Goal: Navigation & Orientation: Find specific page/section

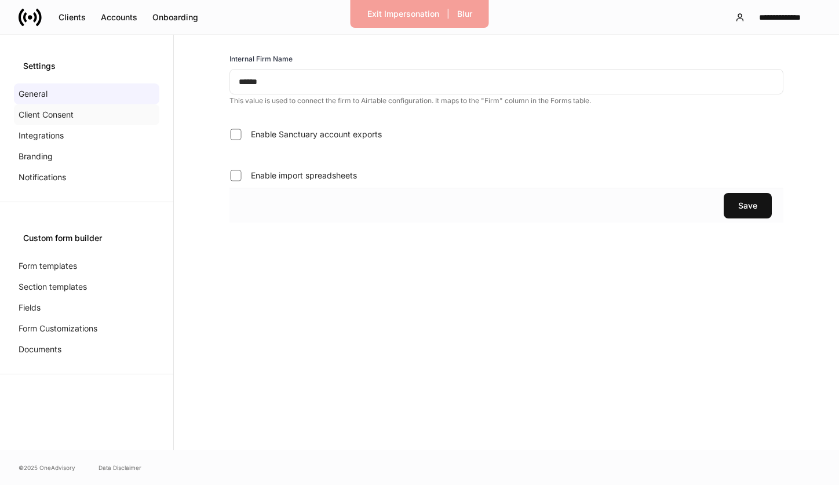
click at [52, 109] on p "Client Consent" at bounding box center [46, 115] width 55 height 12
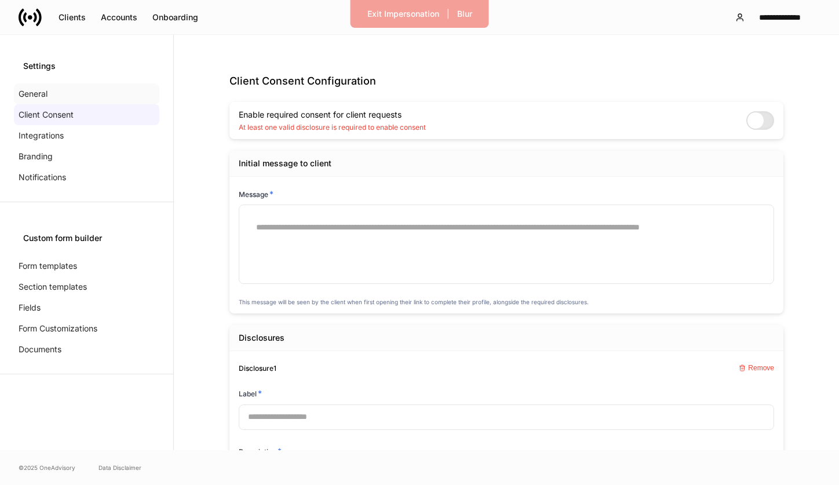
click at [67, 93] on div "General" at bounding box center [86, 93] width 145 height 21
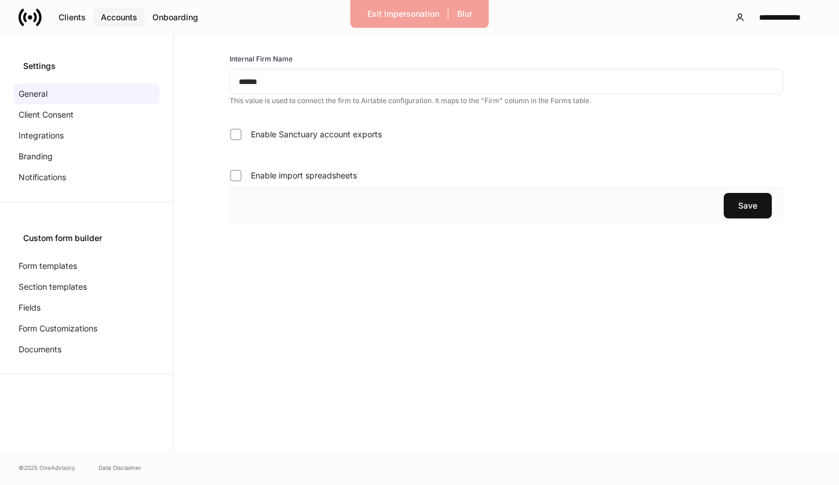
click at [122, 17] on div "Accounts" at bounding box center [119, 18] width 36 height 12
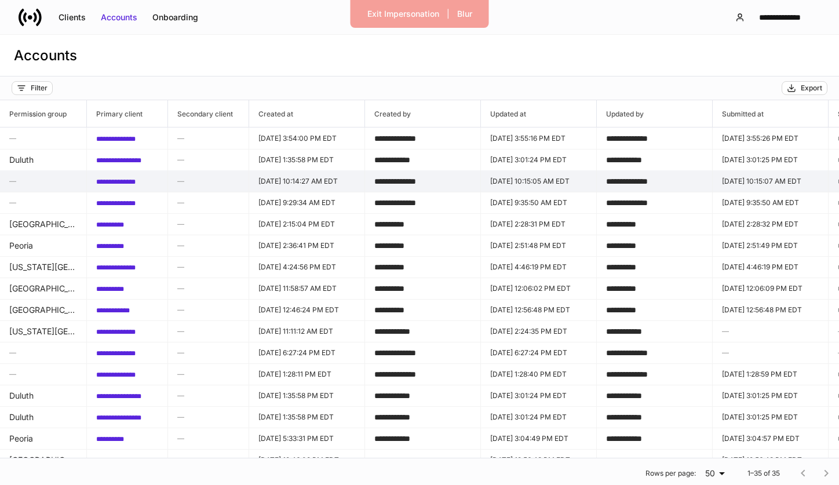
scroll to position [0, 488]
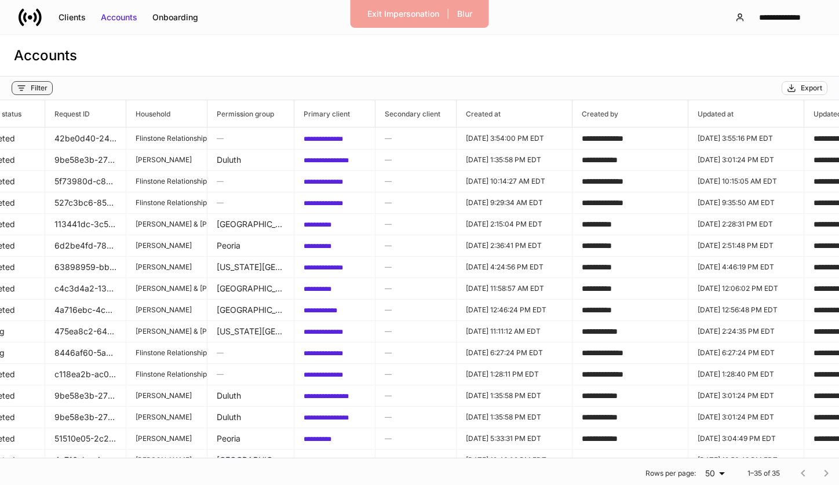
click at [27, 89] on div "Filter" at bounding box center [32, 87] width 31 height 9
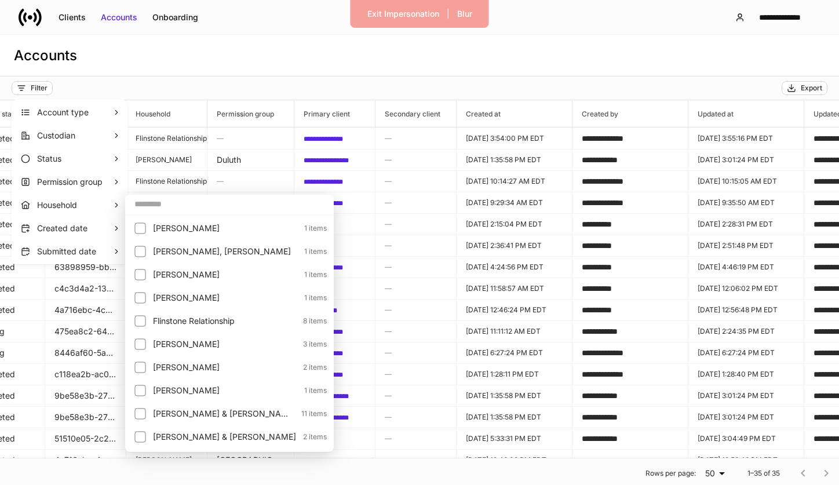
click at [194, 202] on input "text" at bounding box center [229, 203] width 209 height 21
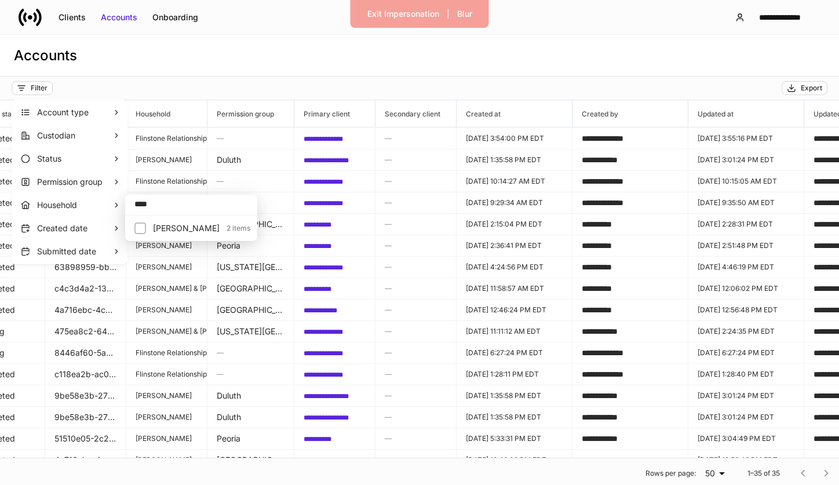
type input "****"
click at [181, 226] on p "Hansen, Wally" at bounding box center [186, 228] width 67 height 12
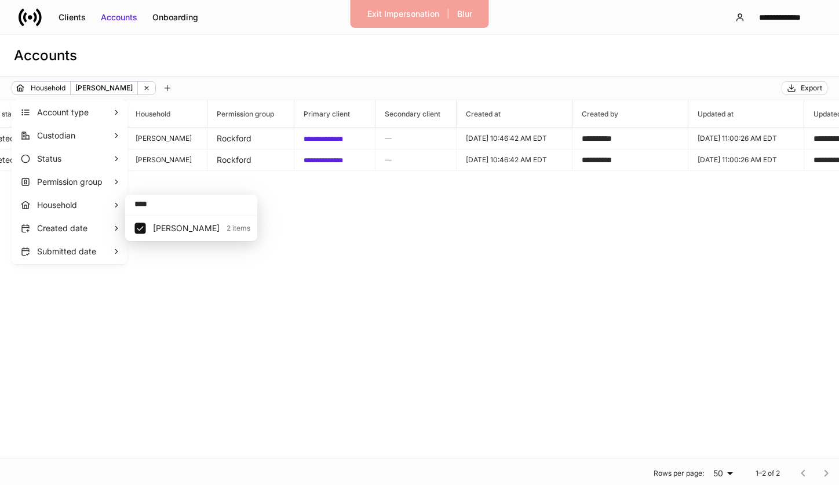
click at [287, 185] on div at bounding box center [419, 242] width 839 height 485
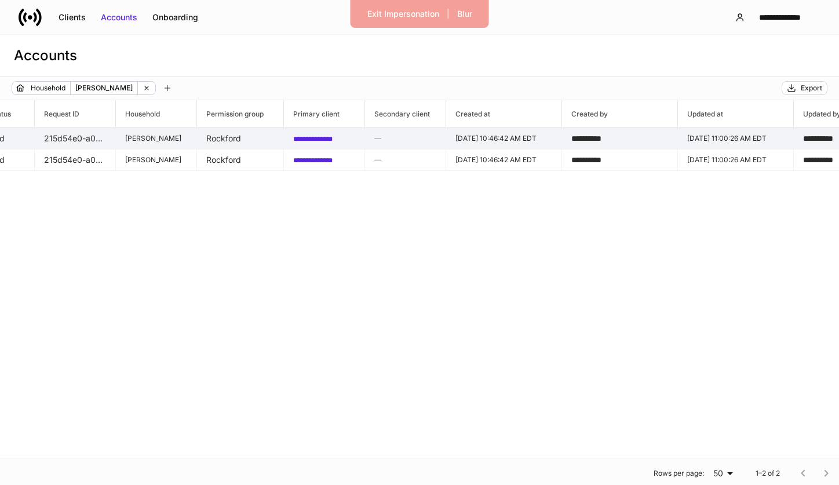
scroll to position [0, 745]
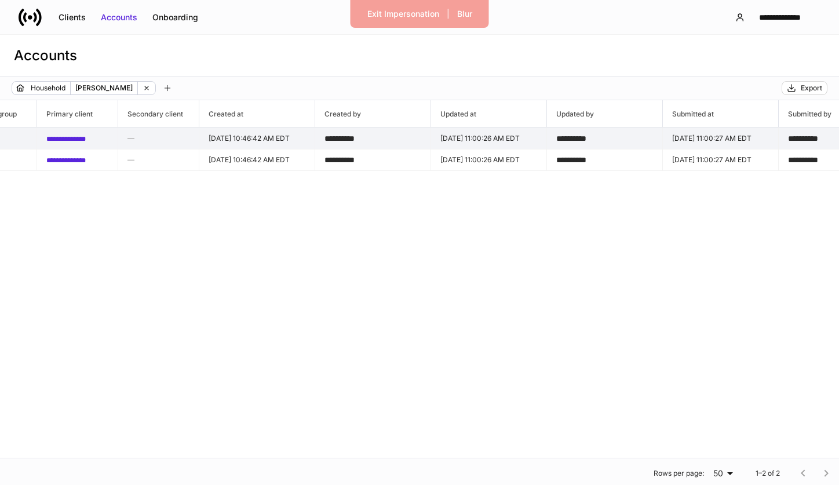
click at [355, 137] on span "**********" at bounding box center [339, 138] width 30 height 8
click at [430, 127] on td "**********" at bounding box center [373, 138] width 116 height 22
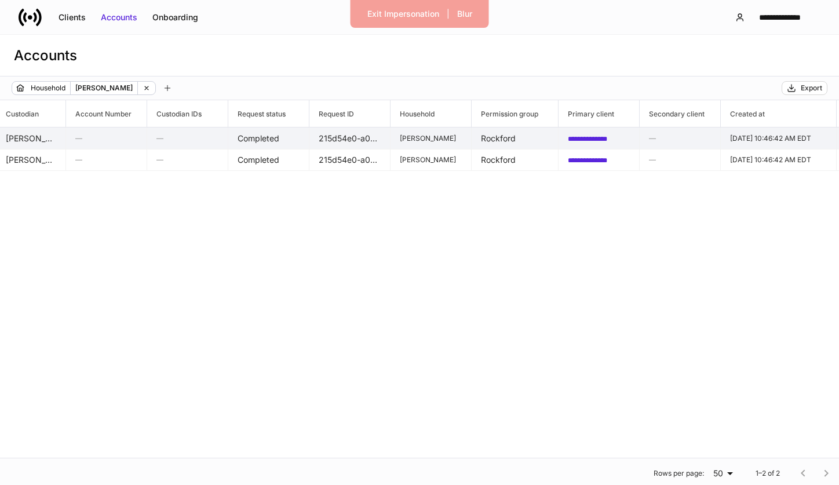
scroll to position [0, 0]
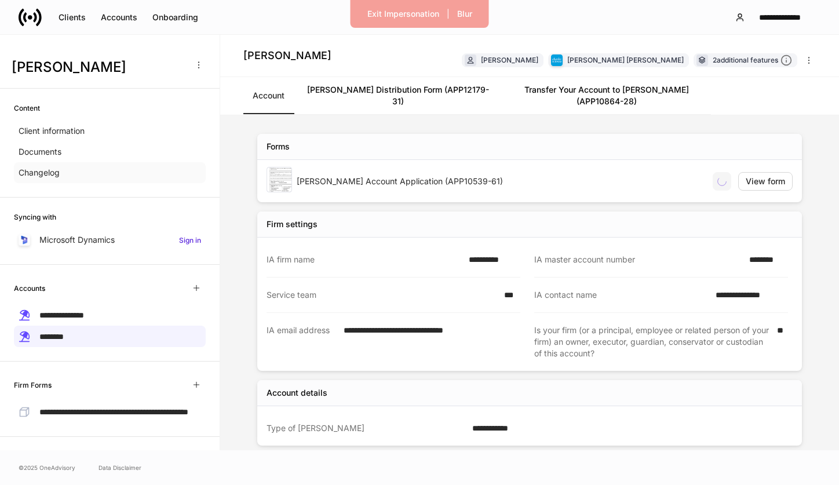
click at [131, 167] on div "Changelog" at bounding box center [110, 172] width 192 height 21
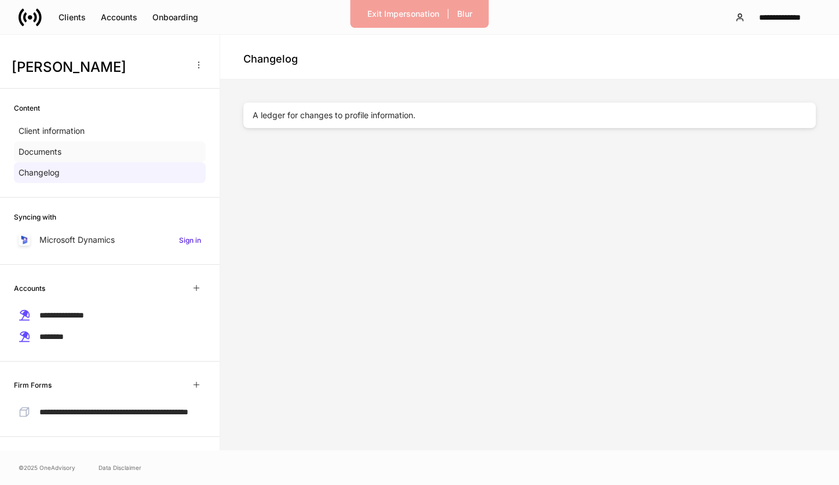
click at [111, 156] on div "Documents" at bounding box center [110, 151] width 192 height 21
click at [107, 166] on div "Changelog" at bounding box center [110, 172] width 192 height 21
click at [109, 168] on div "Changelog" at bounding box center [110, 172] width 192 height 21
click at [98, 130] on div "Client information" at bounding box center [110, 130] width 192 height 21
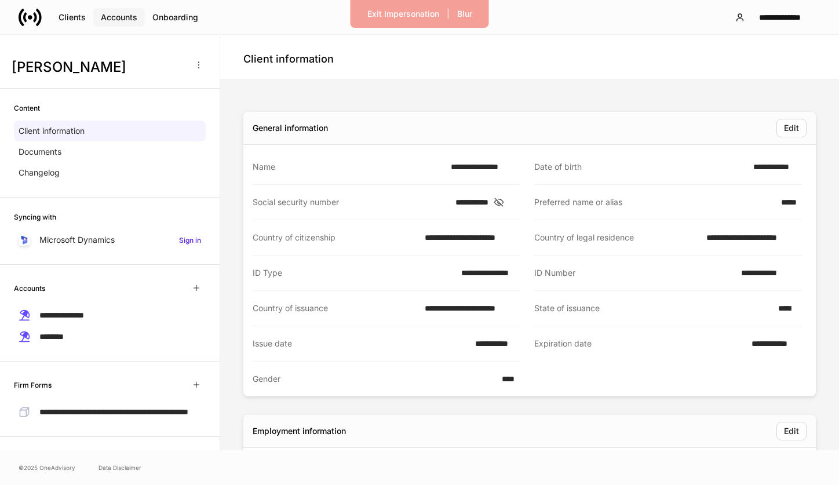
click at [131, 19] on div "Accounts" at bounding box center [119, 18] width 36 height 12
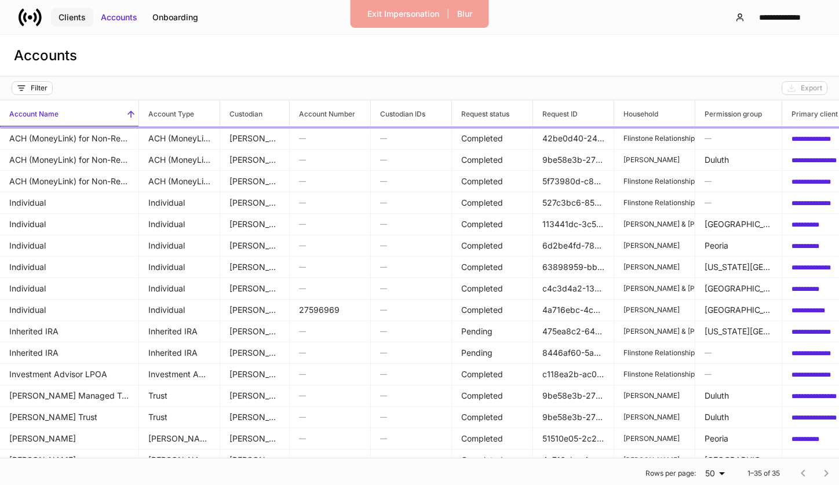
click at [72, 19] on div "Clients" at bounding box center [72, 18] width 27 height 12
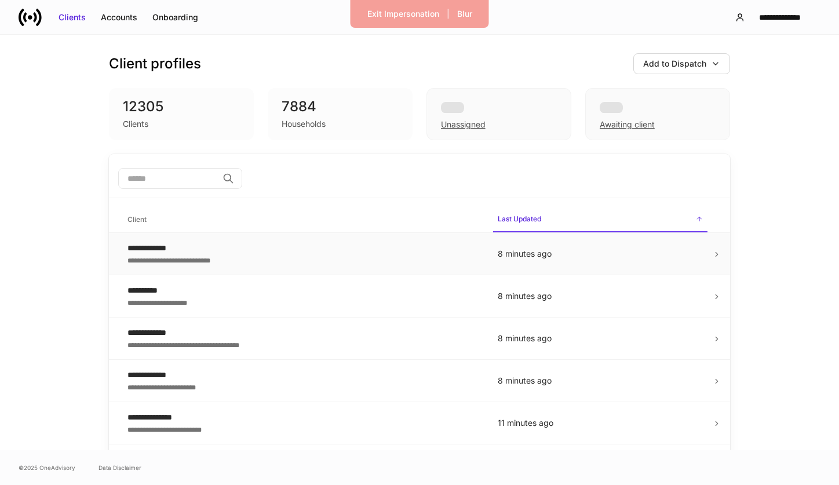
click at [181, 244] on div "**********" at bounding box center [303, 248] width 352 height 12
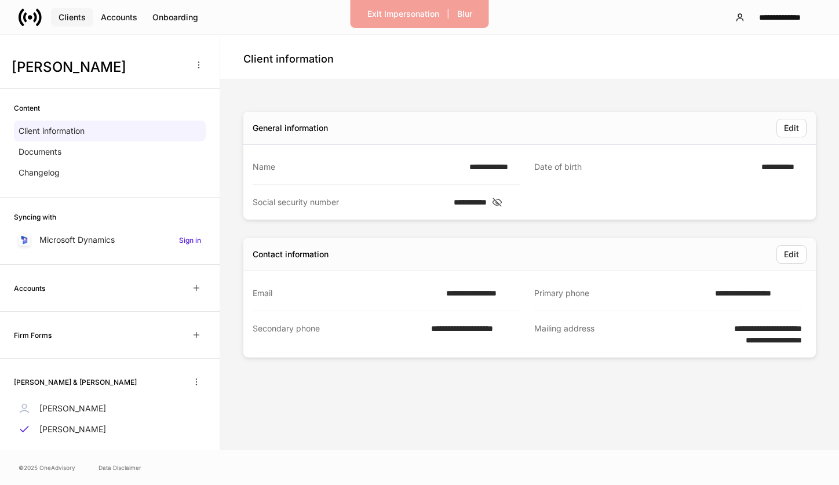
click at [72, 16] on div "Clients" at bounding box center [72, 18] width 27 height 12
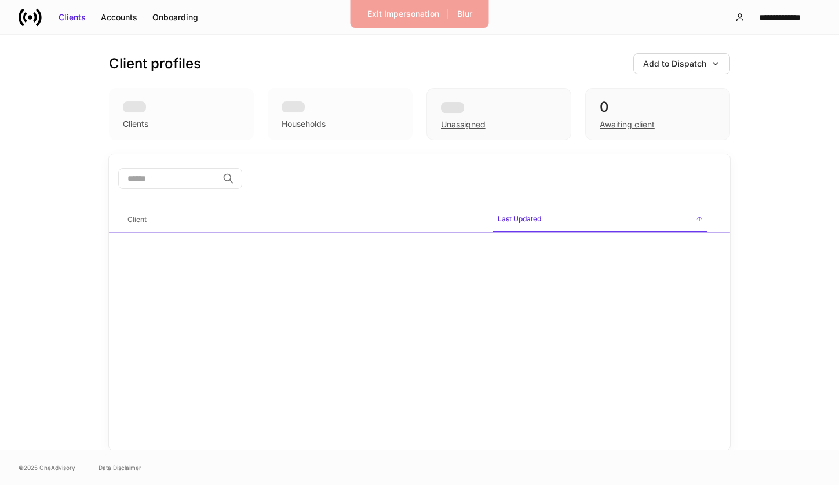
click at [191, 182] on input "search" at bounding box center [168, 178] width 100 height 21
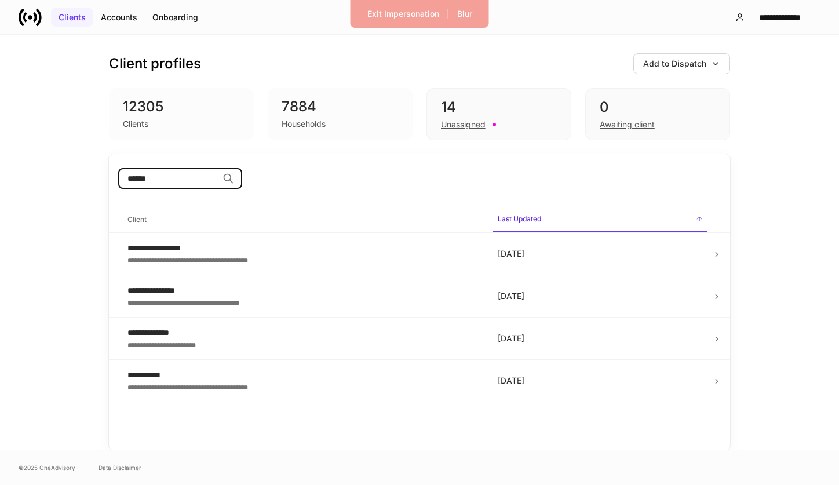
type input "******"
click at [75, 19] on div "Clients" at bounding box center [72, 18] width 27 height 12
click at [37, 19] on icon at bounding box center [30, 17] width 23 height 23
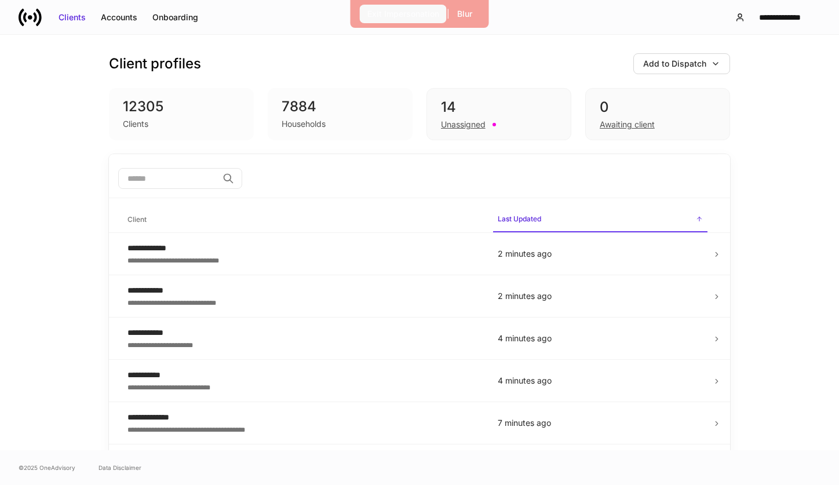
click at [415, 13] on div "Exit Impersonation" at bounding box center [403, 14] width 72 height 12
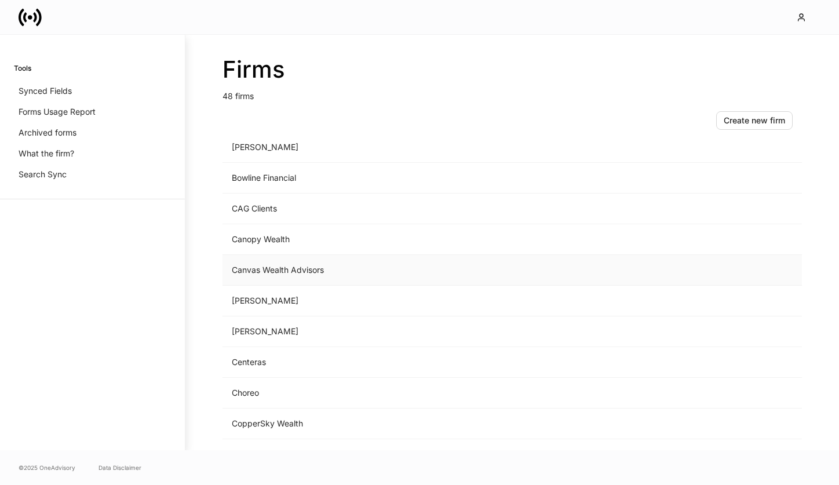
scroll to position [231, 0]
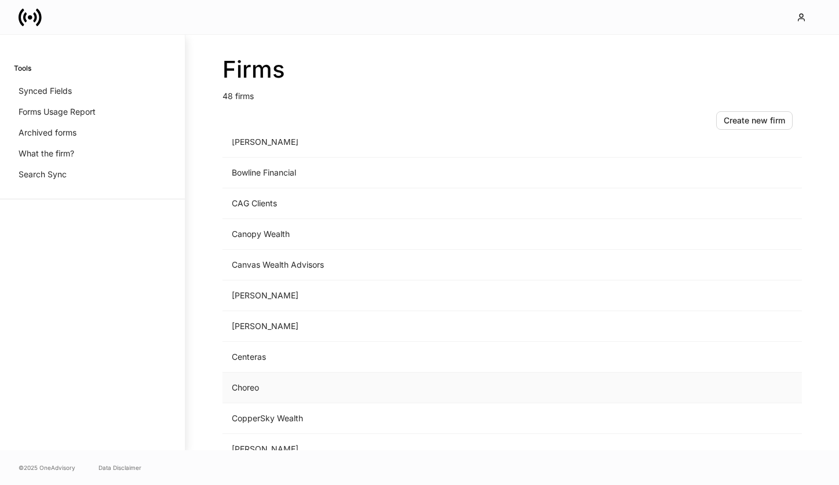
click at [264, 385] on td "Choreo" at bounding box center [415, 387] width 387 height 31
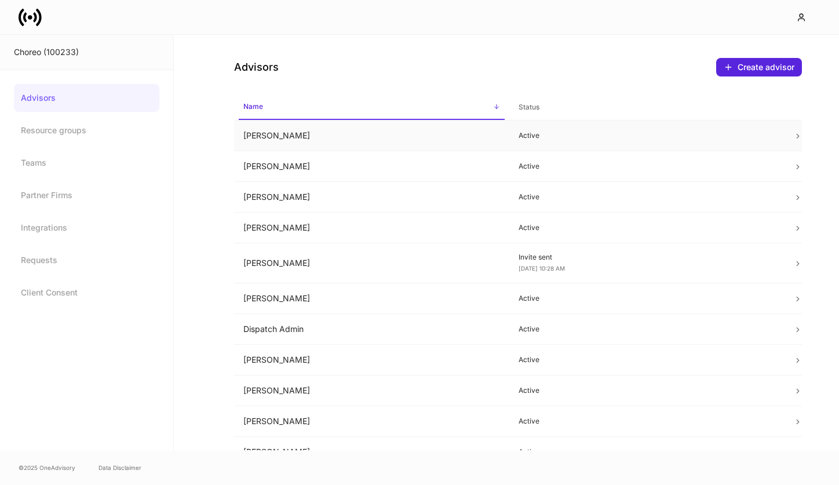
click at [287, 132] on td "Allison Hamann" at bounding box center [371, 135] width 275 height 31
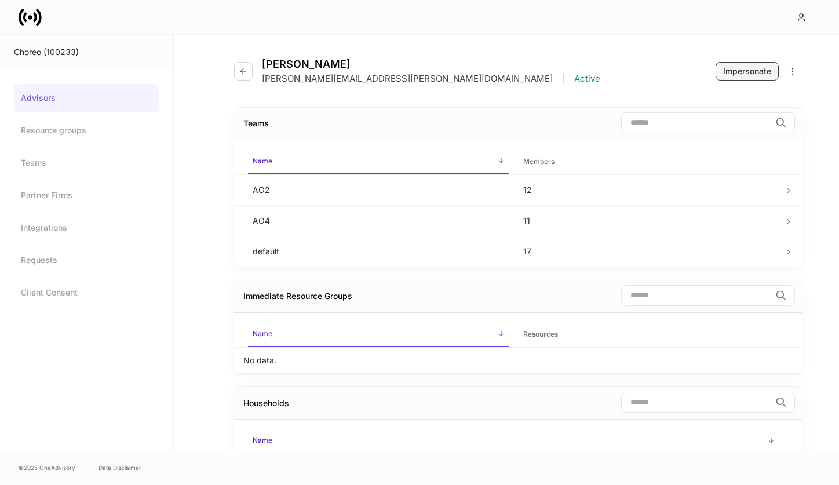
click at [744, 78] on button "Impersonate" at bounding box center [746, 71] width 63 height 19
